Goal: Task Accomplishment & Management: Manage account settings

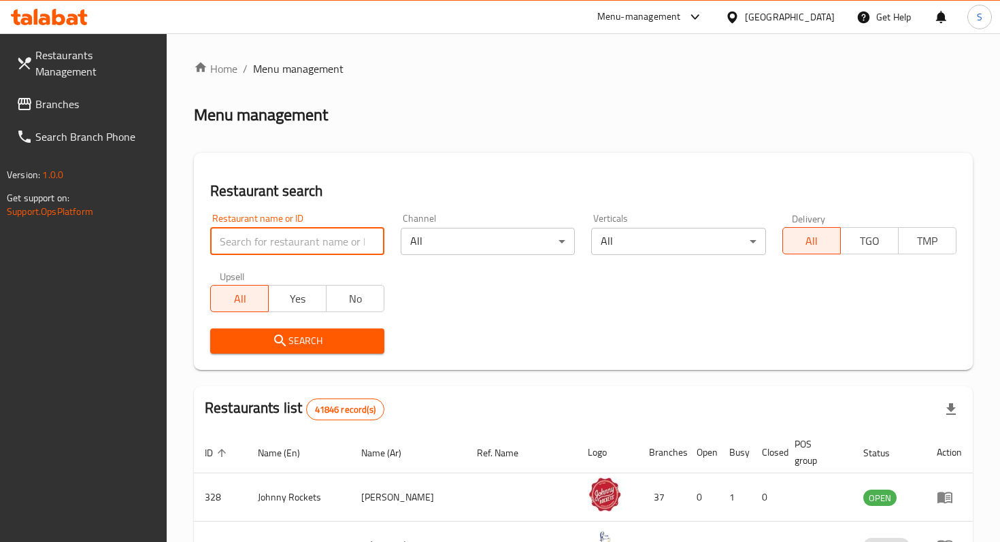
click at [320, 238] on input "search" at bounding box center [297, 241] width 174 height 27
type input "the masked chef"
click button "Search" at bounding box center [297, 340] width 174 height 25
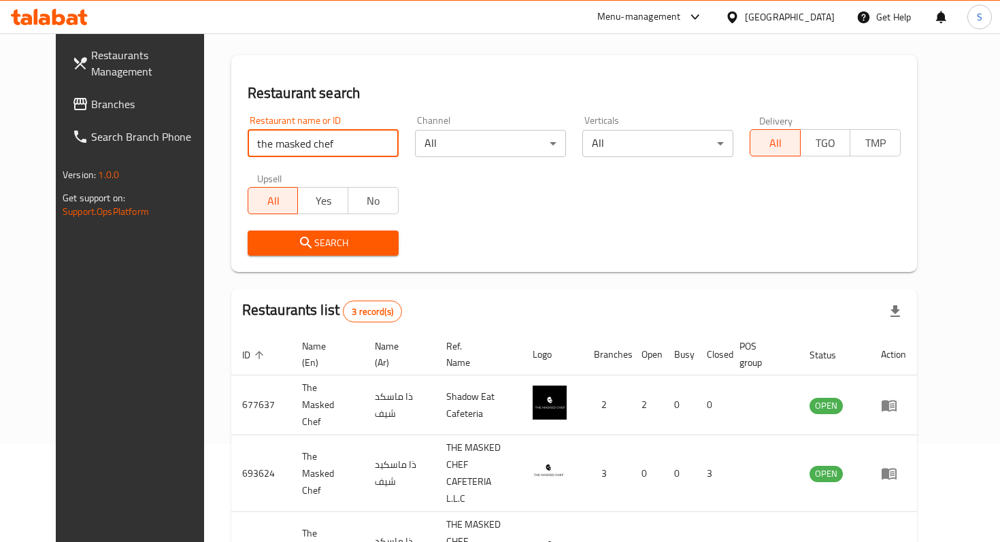
scroll to position [150, 0]
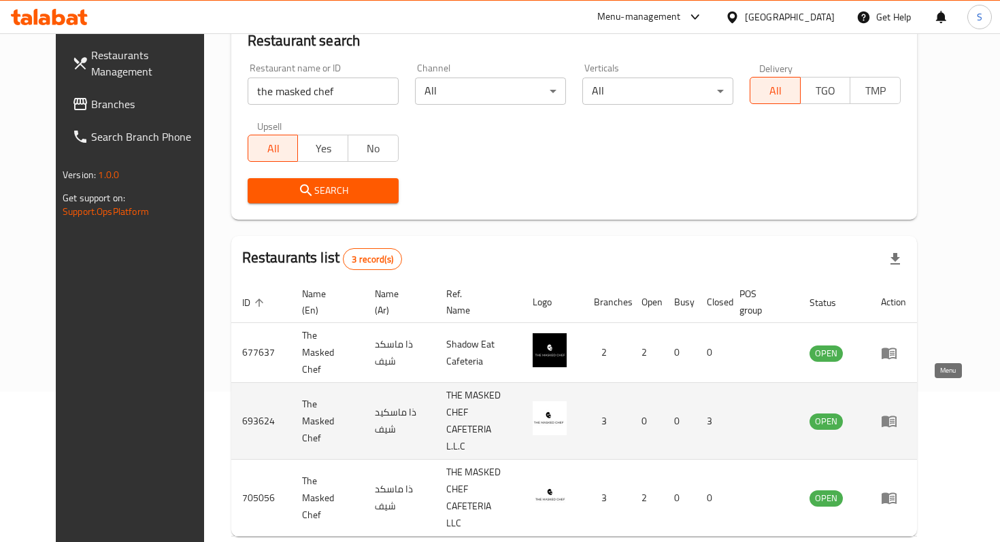
click at [896, 416] on icon "enhanced table" at bounding box center [888, 422] width 15 height 12
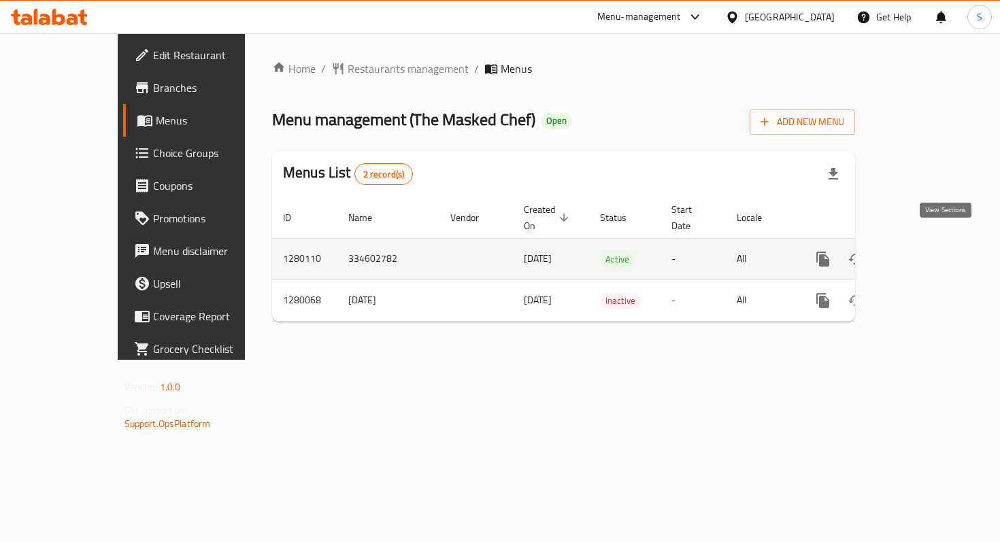
click at [927, 253] on icon "enhanced table" at bounding box center [921, 259] width 12 height 12
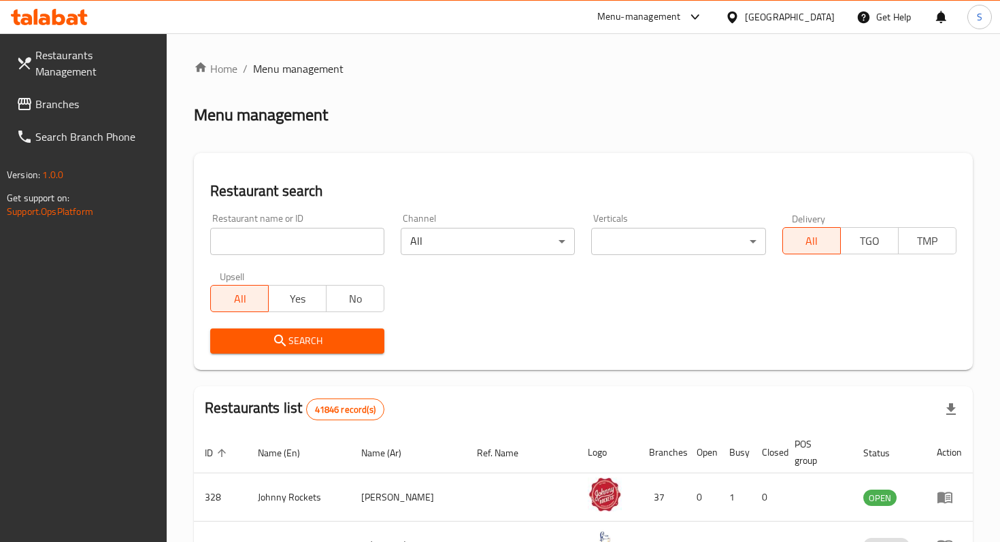
scroll to position [150, 0]
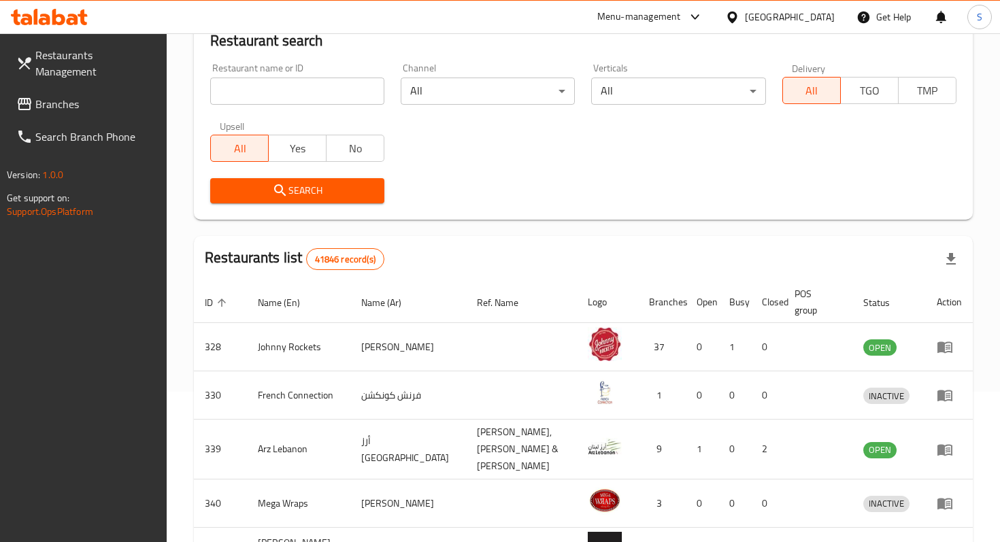
click at [673, 18] on div "Menu-management" at bounding box center [639, 17] width 84 height 16
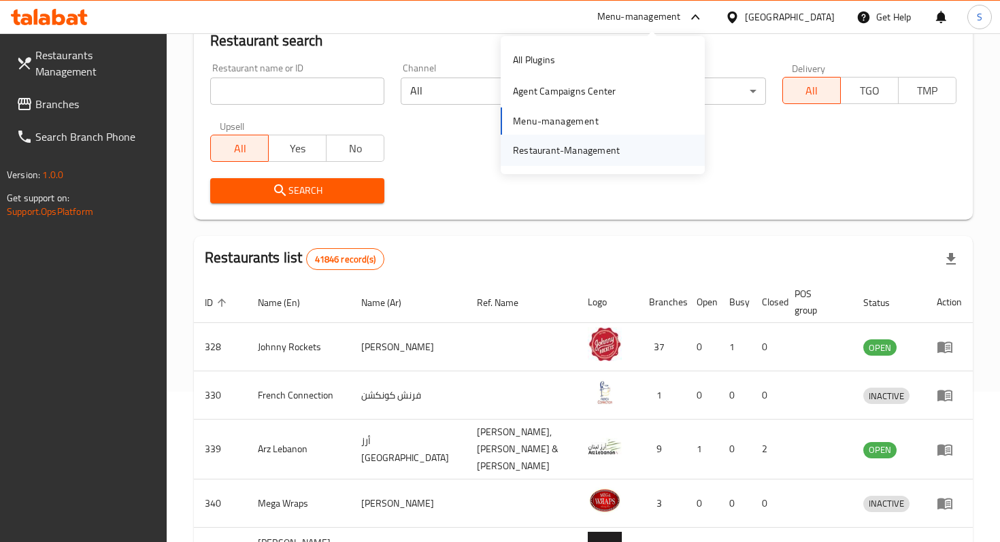
click at [566, 151] on div "Restaurant-Management" at bounding box center [566, 150] width 107 height 15
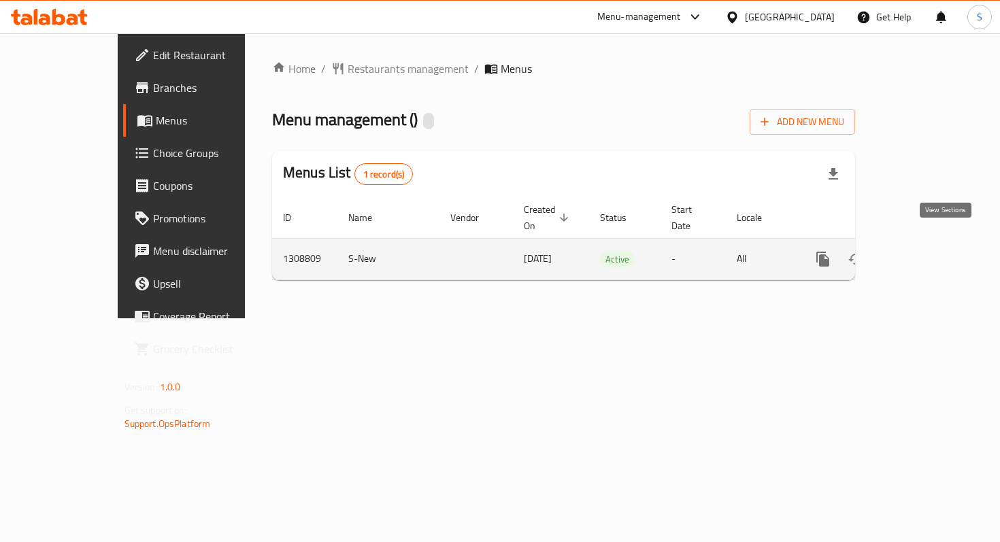
click at [929, 251] on icon "enhanced table" at bounding box center [921, 259] width 16 height 16
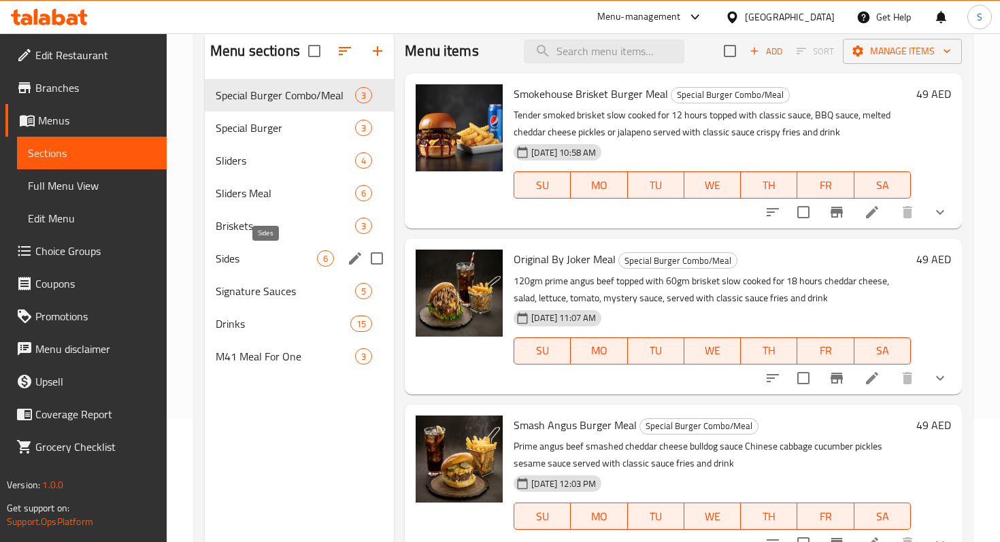
scroll to position [119, 0]
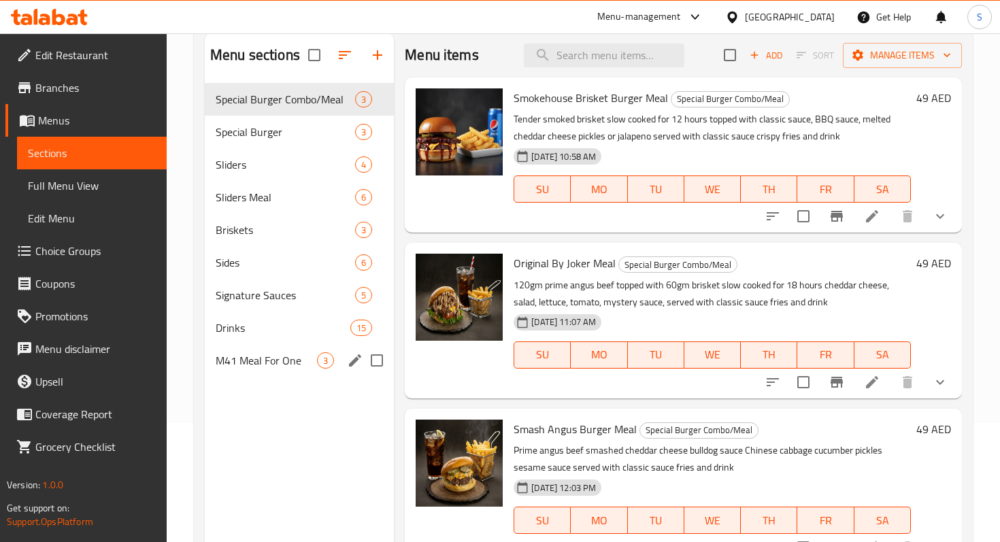
click at [278, 357] on span "M41 Meal For One" at bounding box center [266, 360] width 101 height 16
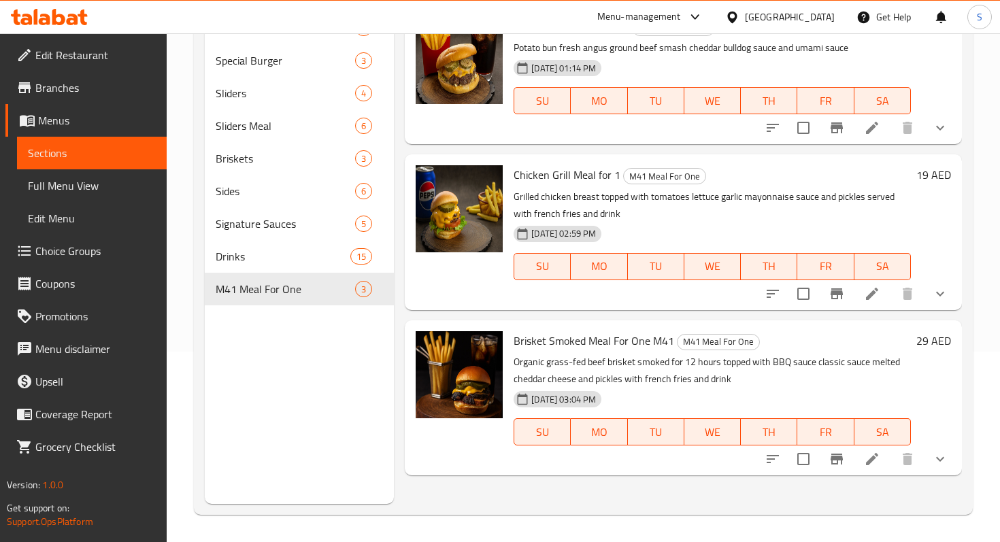
scroll to position [173, 0]
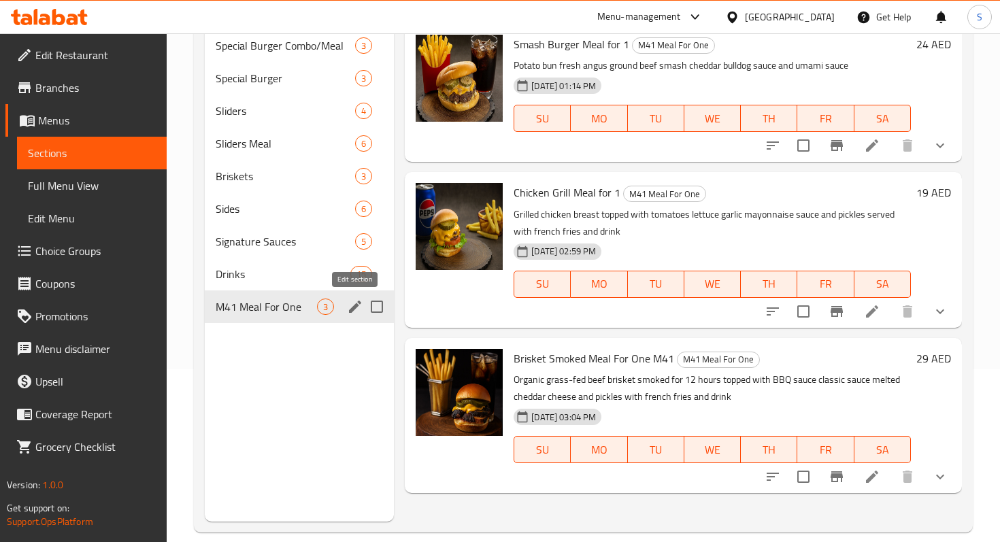
click at [355, 307] on icon "edit" at bounding box center [355, 307] width 12 height 12
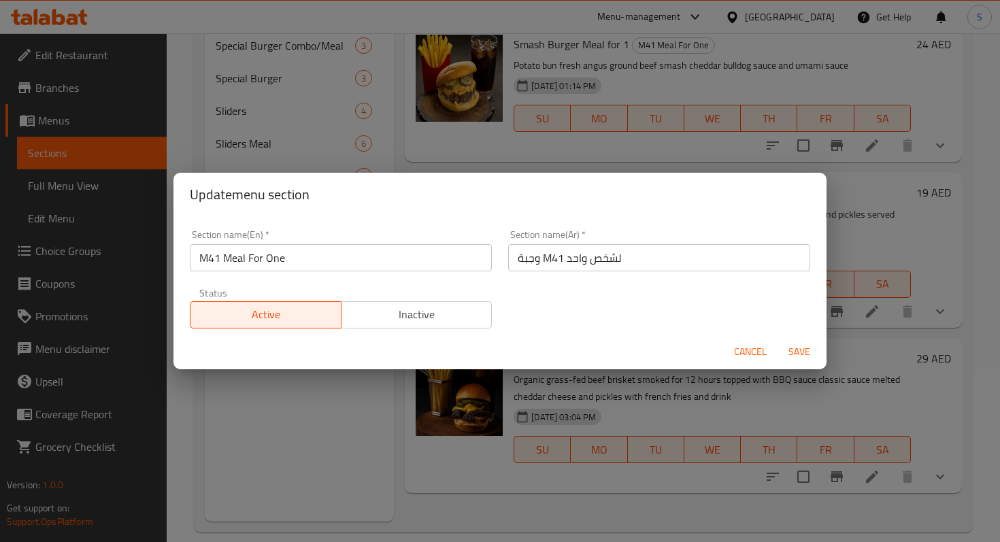
click at [542, 258] on input "وجبة M41 لشخص واحد" at bounding box center [659, 257] width 302 height 27
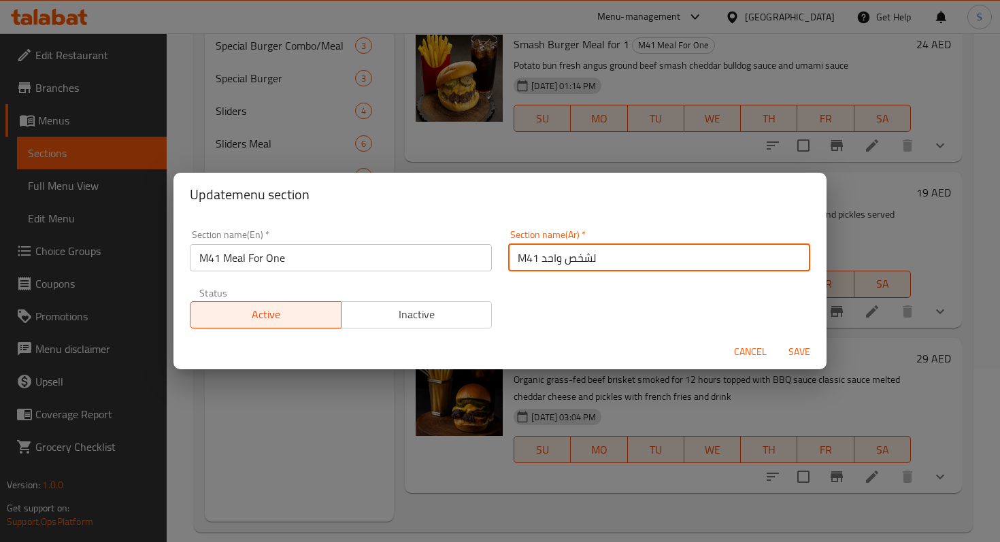
click at [612, 258] on input "M41 لشخص واحد" at bounding box center [659, 257] width 302 height 27
type input "M41"
click at [801, 350] on span "Save" at bounding box center [799, 351] width 33 height 17
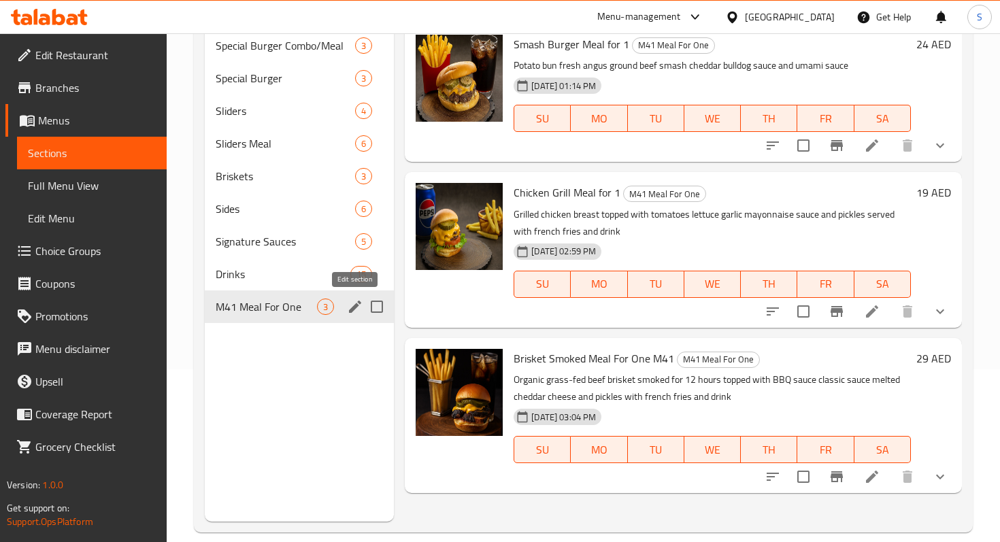
click at [352, 311] on icon "edit" at bounding box center [355, 307] width 12 height 12
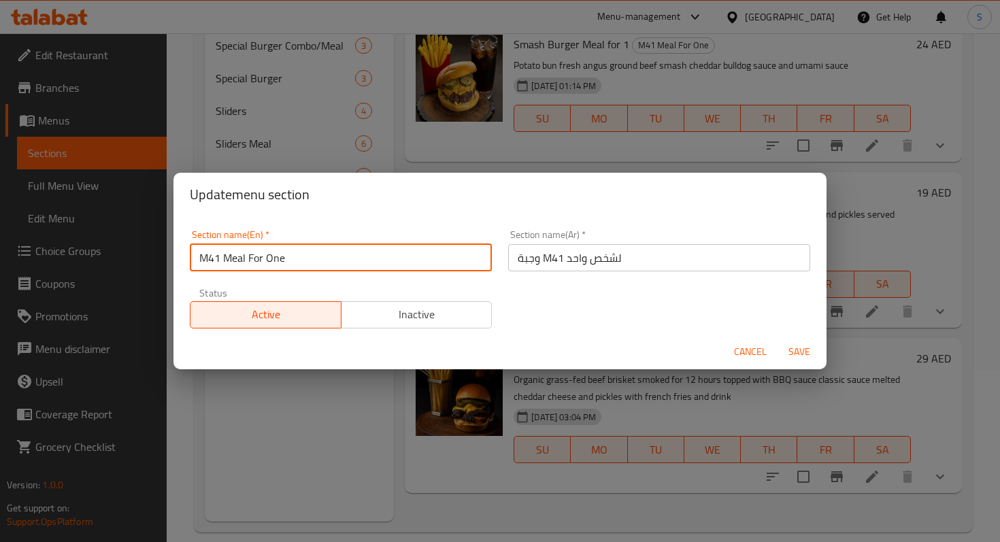
click at [296, 255] on input "M41 Meal For One" at bounding box center [341, 257] width 302 height 27
click at [799, 348] on span "Save" at bounding box center [799, 351] width 33 height 17
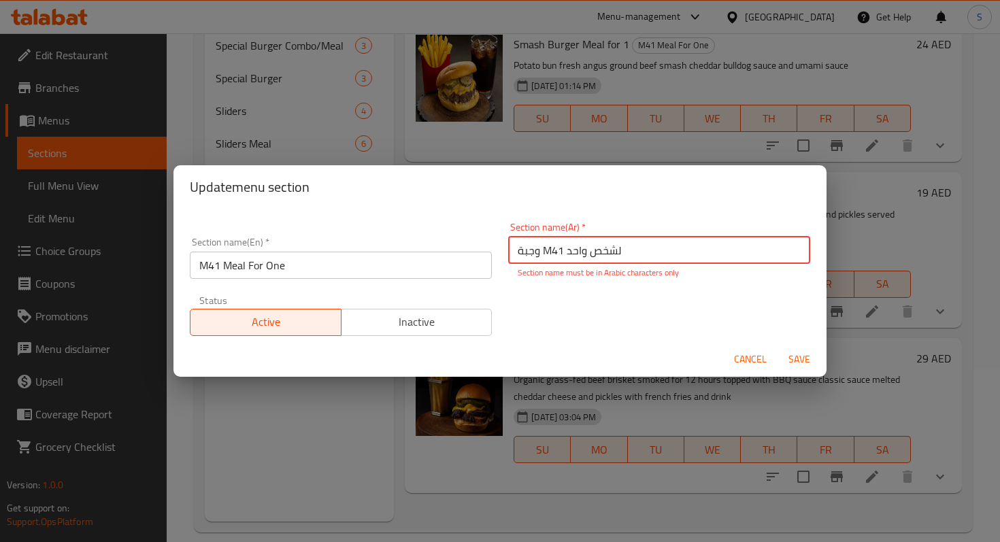
click at [751, 362] on span "Cancel" at bounding box center [750, 359] width 33 height 17
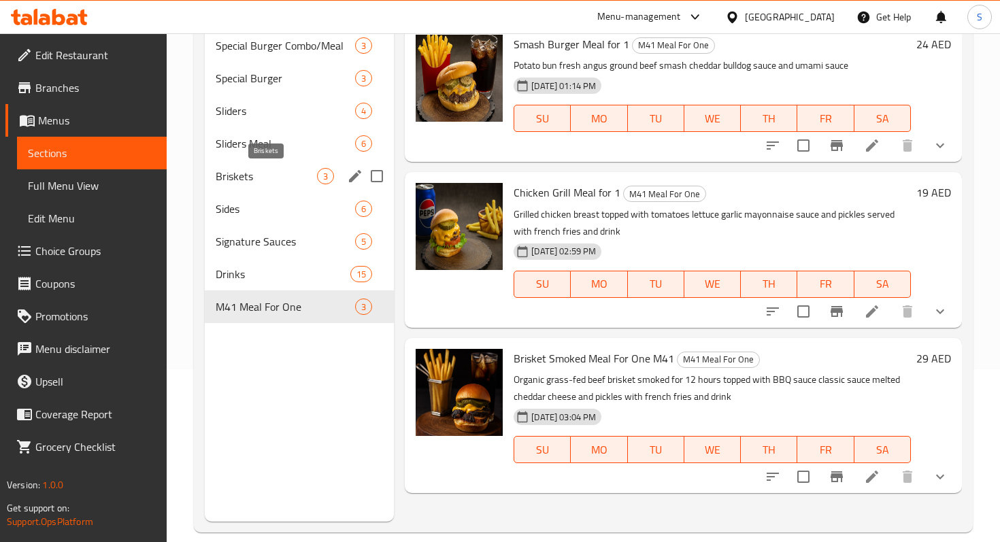
scroll to position [0, 0]
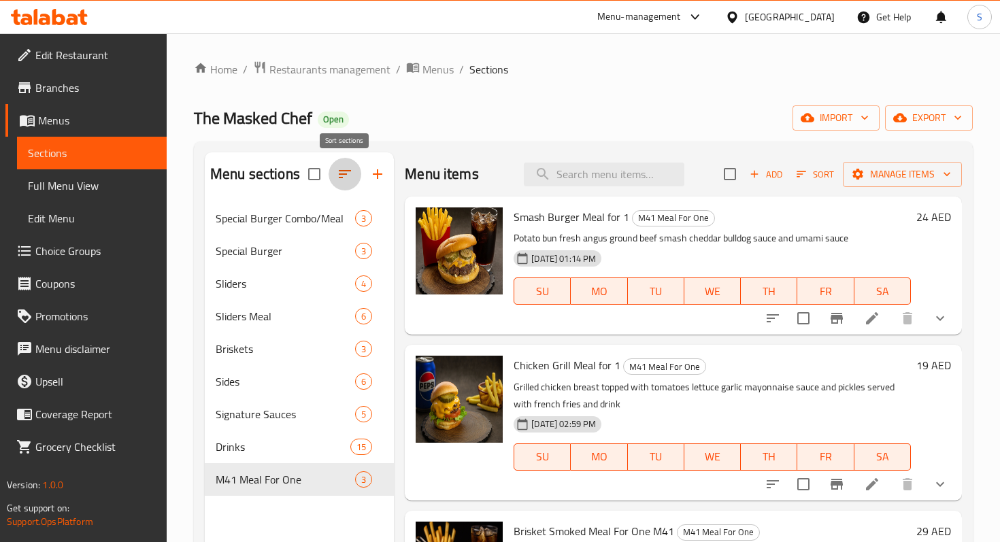
click at [343, 174] on icon "button" at bounding box center [345, 174] width 12 height 8
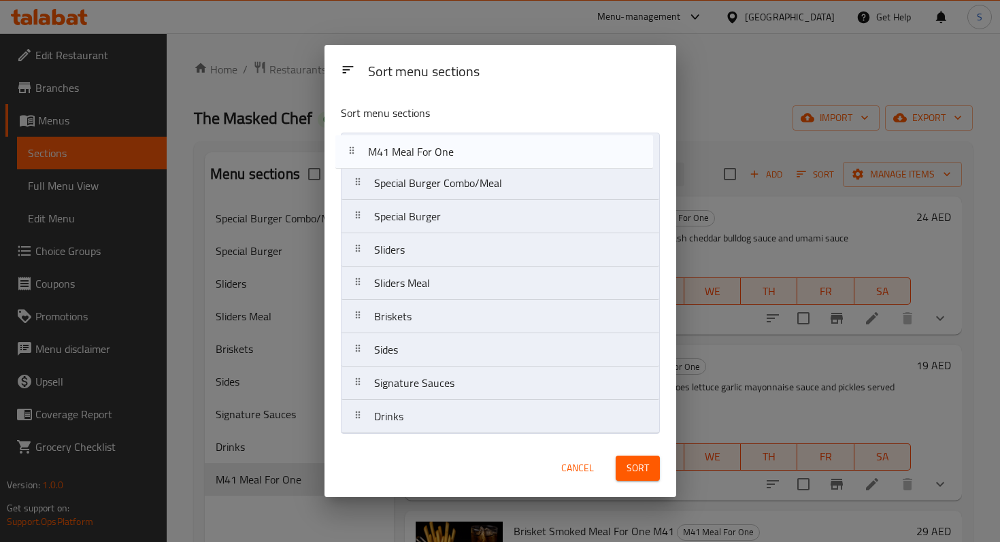
drag, startPoint x: 359, startPoint y: 424, endPoint x: 353, endPoint y: 153, distance: 270.7
click at [353, 153] on nav "Special Burger Combo/Meal Special Burger Sliders Sliders Meal Briskets Sides Si…" at bounding box center [500, 283] width 319 height 301
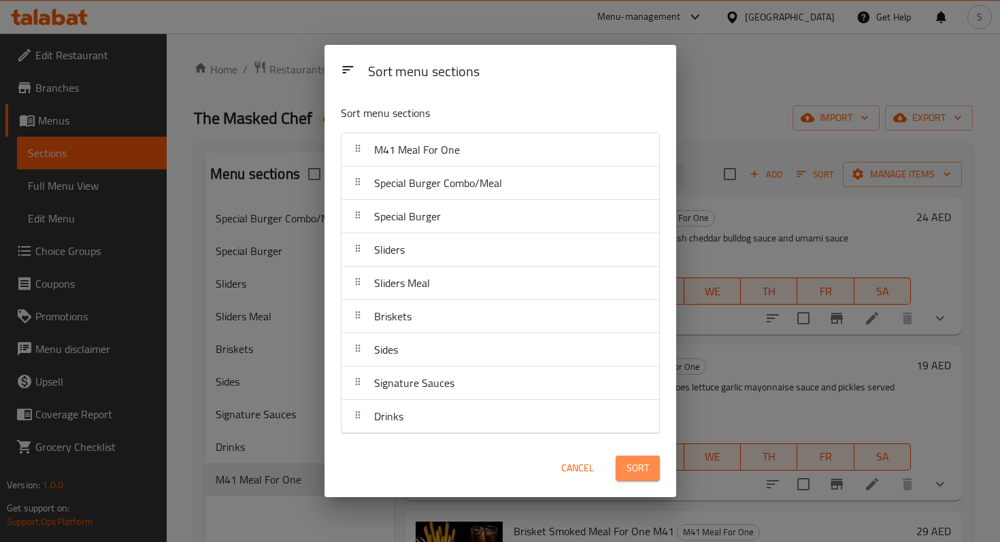
click at [633, 469] on span "Sort" at bounding box center [637, 468] width 22 height 17
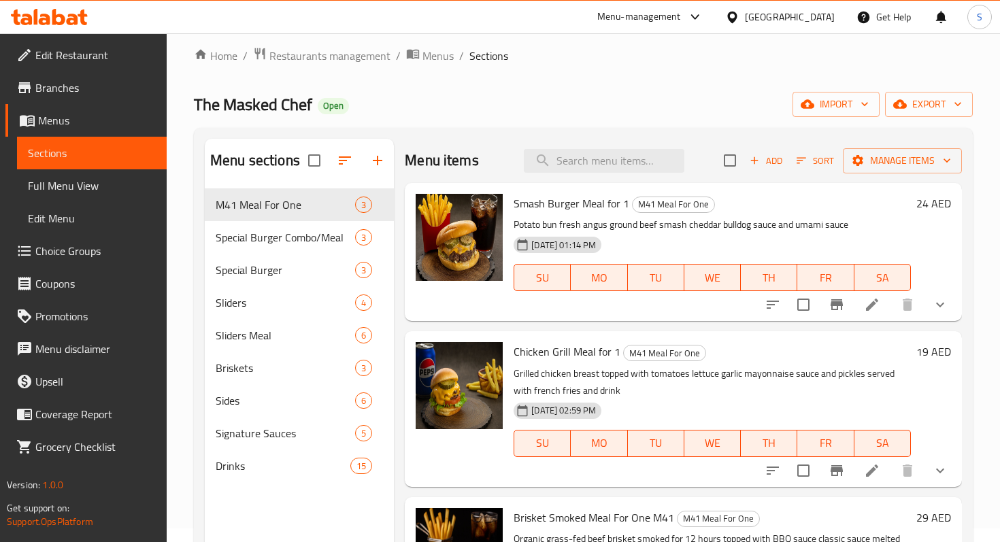
scroll to position [15, 0]
